Goal: Task Accomplishment & Management: Manage account settings

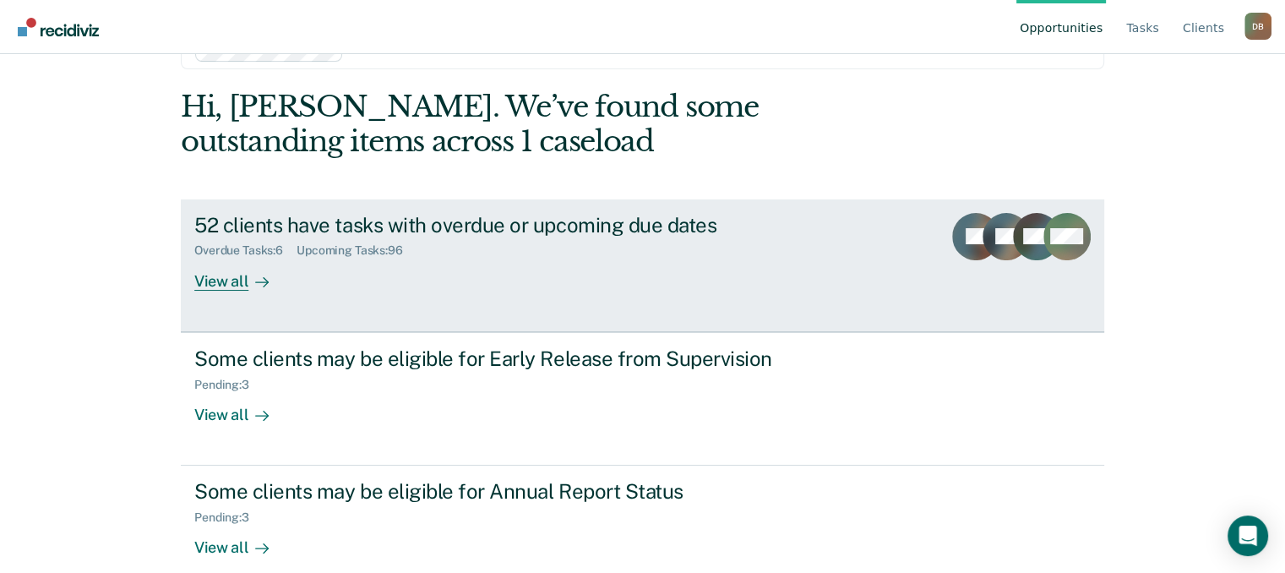
scroll to position [78, 0]
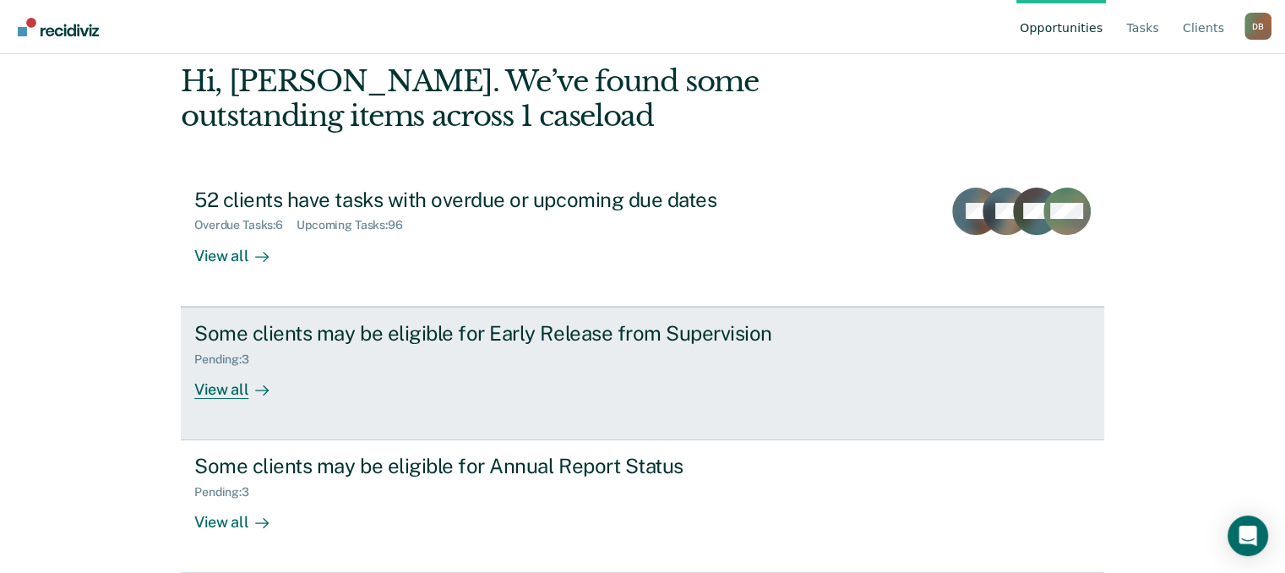
click at [494, 332] on div "Some clients may be eligible for Early Release from Supervision" at bounding box center [490, 333] width 593 height 25
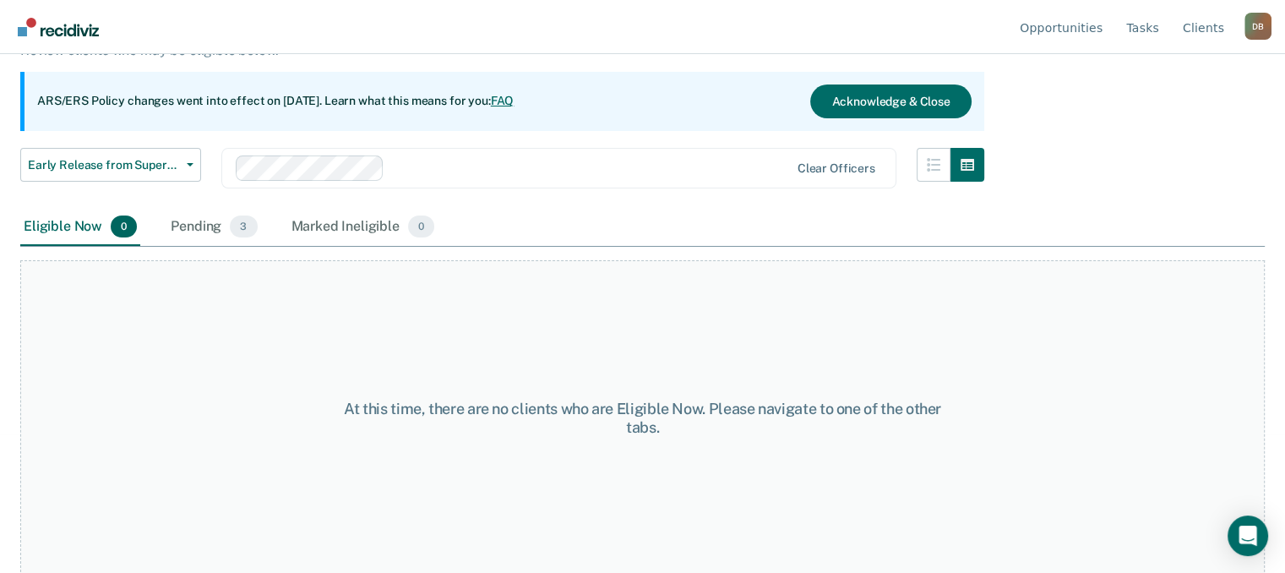
scroll to position [140, 0]
click at [213, 222] on div "Pending 3" at bounding box center [213, 225] width 93 height 37
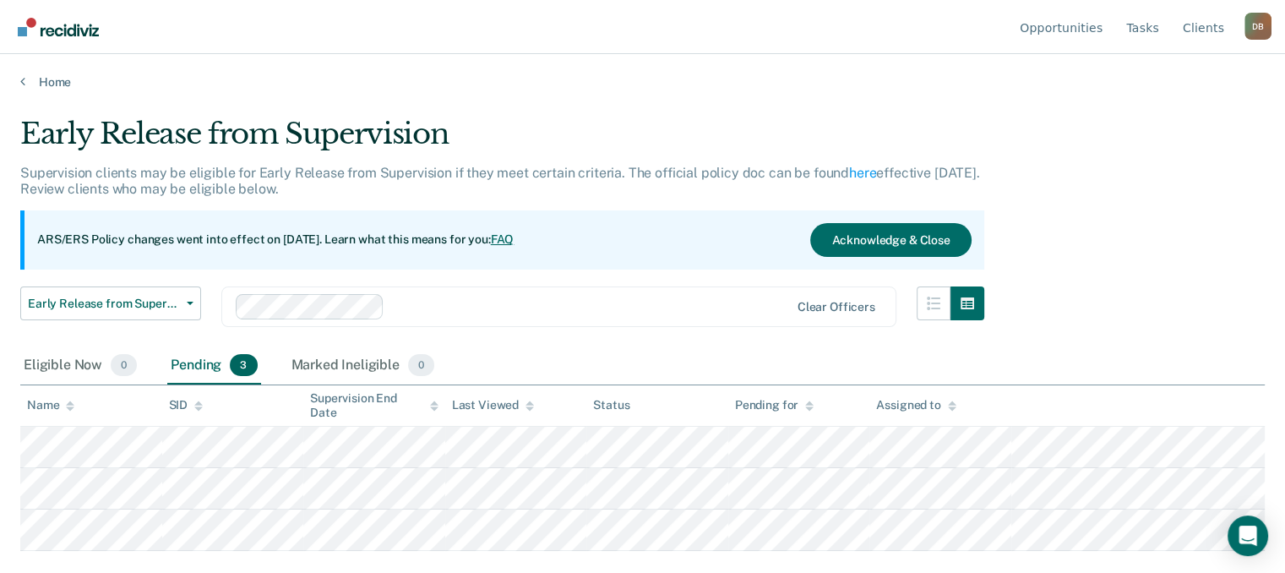
scroll to position [0, 0]
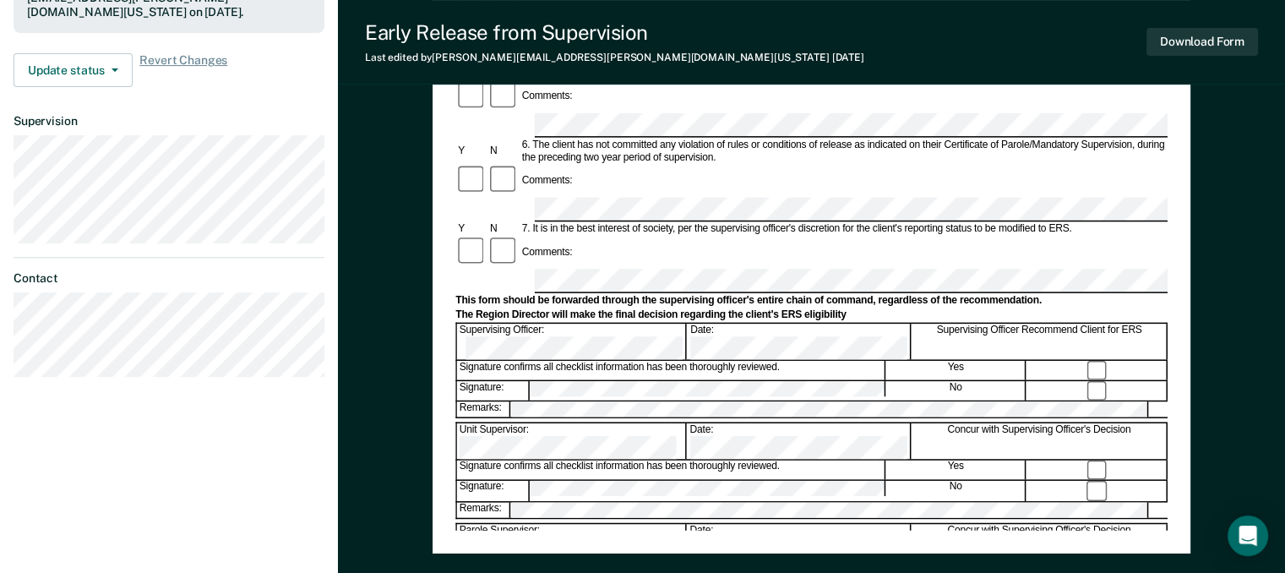
scroll to position [592, 0]
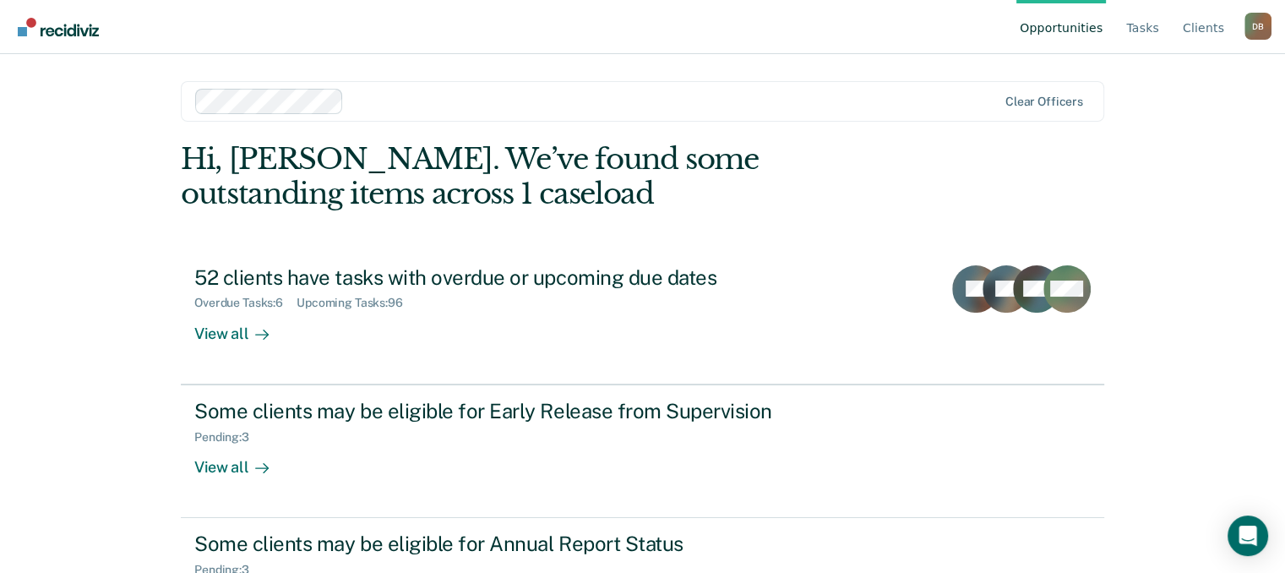
scroll to position [78, 0]
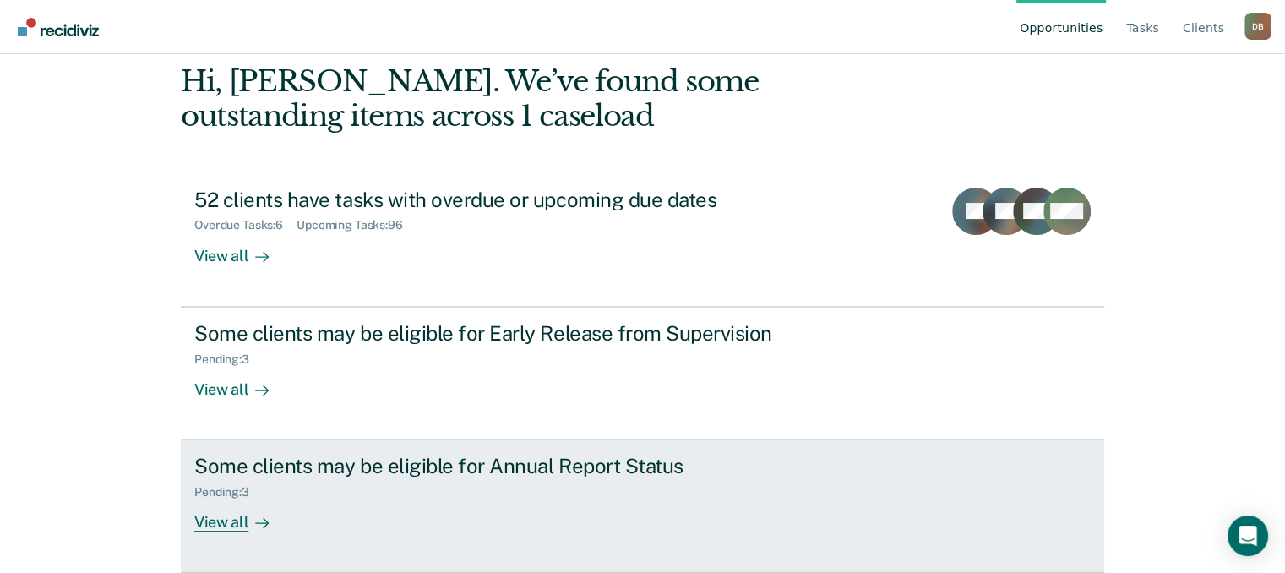
click at [294, 518] on div "Some clients may be eligible for Annual Report Status Pending : 3 View all" at bounding box center [511, 493] width 634 height 78
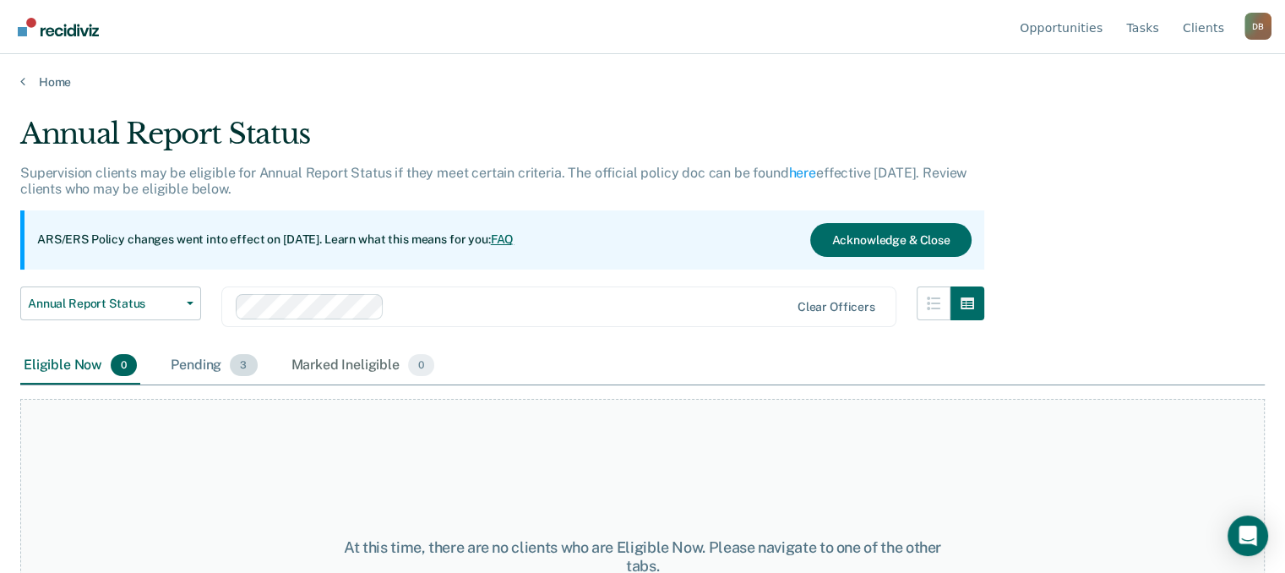
click at [208, 372] on div "Pending 3" at bounding box center [213, 365] width 93 height 37
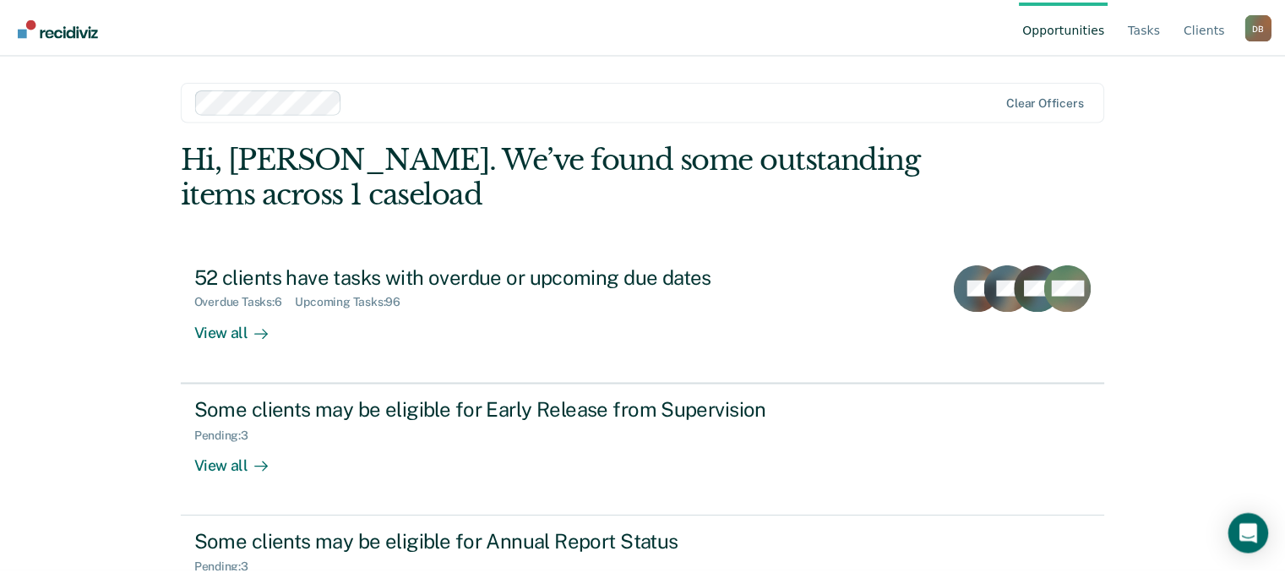
scroll to position [78, 0]
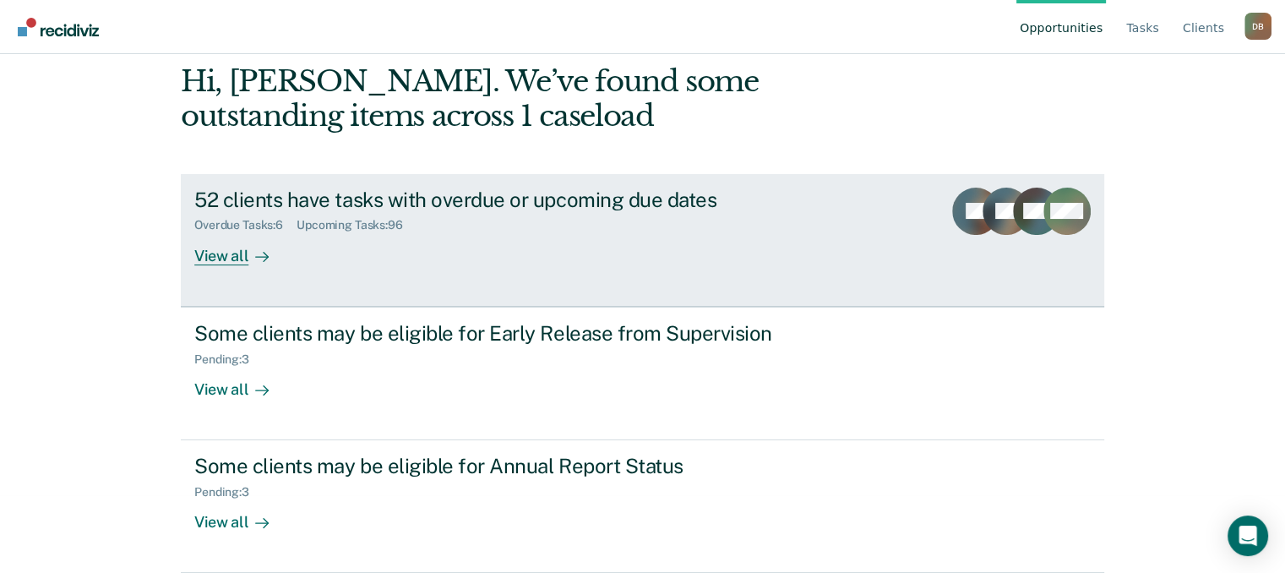
click at [445, 204] on div "52 clients have tasks with overdue or upcoming due dates" at bounding box center [490, 200] width 593 height 25
